Goal: Task Accomplishment & Management: Use online tool/utility

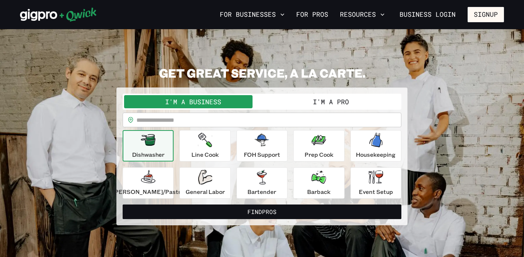
click at [181, 120] on input "text" at bounding box center [269, 119] width 265 height 15
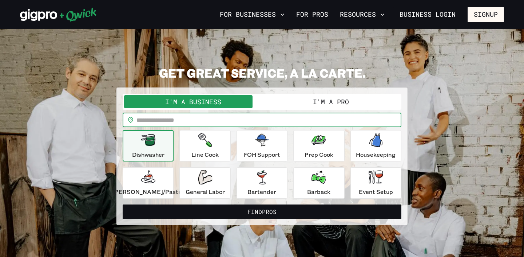
click at [311, 102] on button "I'm a Pro" at bounding box center [331, 101] width 138 height 13
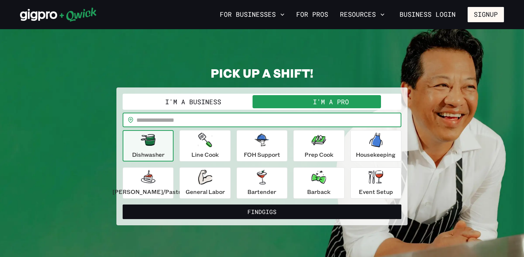
click at [224, 120] on input "text" at bounding box center [269, 119] width 265 height 15
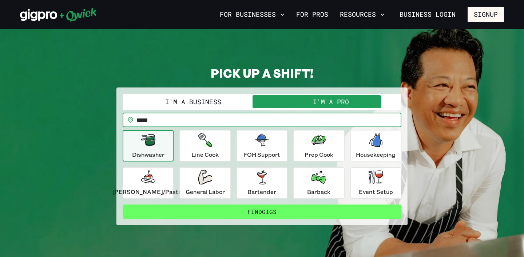
type input "*****"
click at [203, 209] on button "Find Gigs" at bounding box center [262, 211] width 279 height 15
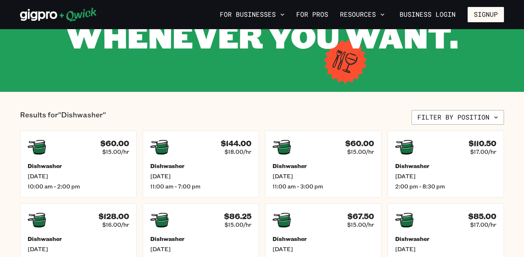
scroll to position [104, 0]
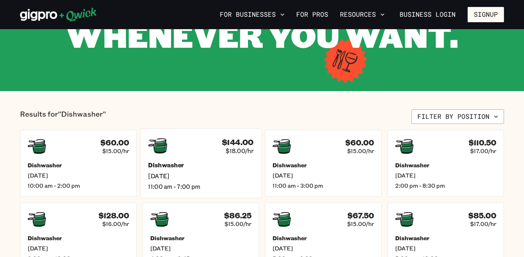
click at [220, 185] on span "11:00 am - 7:00 pm" at bounding box center [201, 186] width 106 height 8
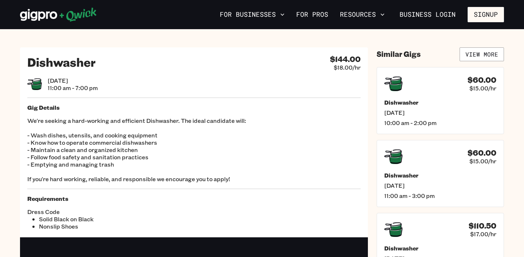
scroll to position [104, 0]
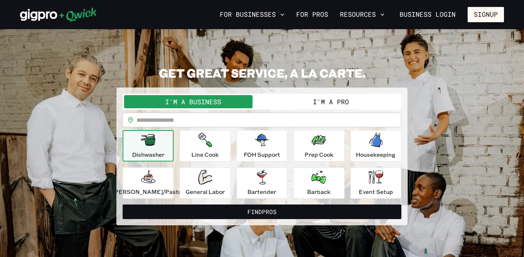
click at [174, 145] on button "Dishwasher" at bounding box center [148, 145] width 51 height 31
click at [211, 183] on icon "button" at bounding box center [205, 177] width 14 height 15
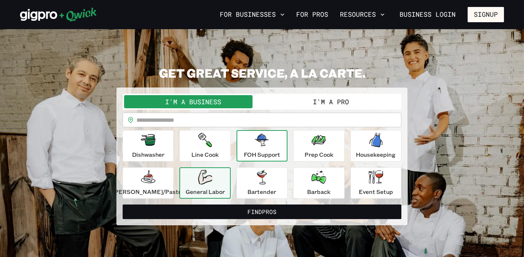
click at [258, 158] on p "FOH Support" at bounding box center [262, 154] width 36 height 9
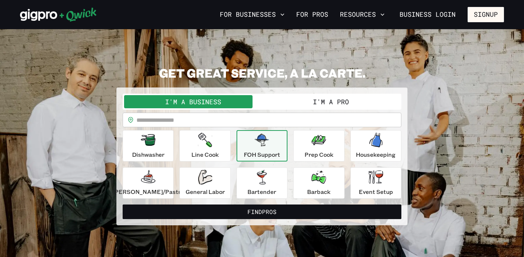
click at [205, 122] on input "text" at bounding box center [269, 119] width 265 height 15
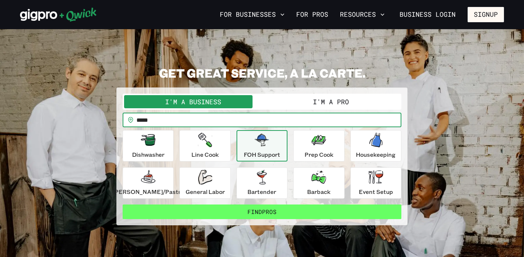
type input "*****"
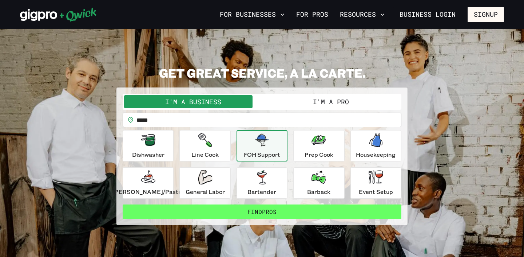
click at [233, 206] on button "Find Pros" at bounding box center [262, 211] width 279 height 15
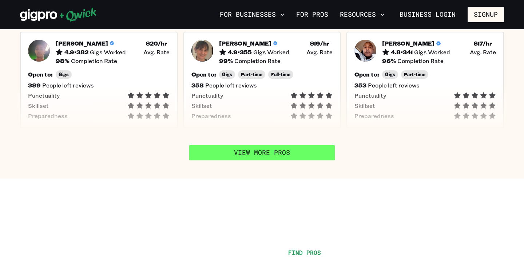
scroll to position [307, 0]
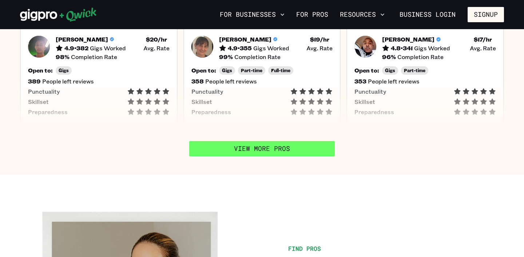
click at [298, 153] on link "View More Pros" at bounding box center [262, 148] width 146 height 15
